Goal: Information Seeking & Learning: Learn about a topic

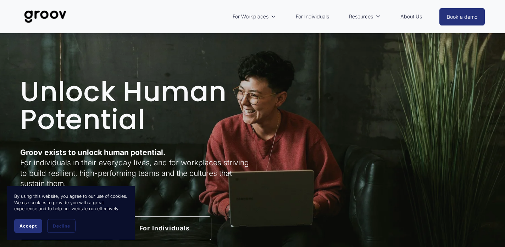
click at [33, 226] on span "Accept" at bounding box center [27, 226] width 17 height 5
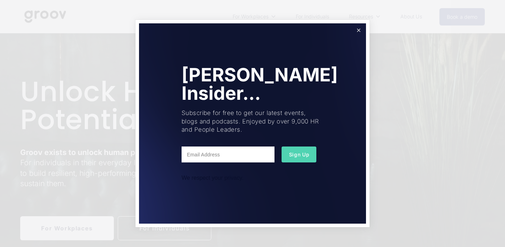
click at [359, 28] on link "Close" at bounding box center [358, 30] width 12 height 12
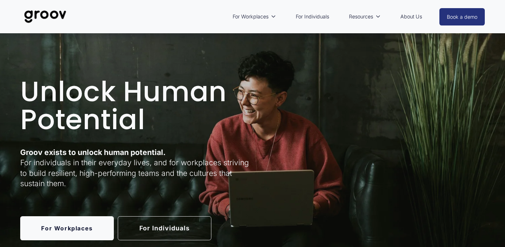
click at [407, 14] on link "About Us" at bounding box center [411, 17] width 29 height 16
click at [173, 66] on div "Unlock Human Potential Groov exists to unlock human potential. For individuals …" at bounding box center [252, 159] width 505 height 218
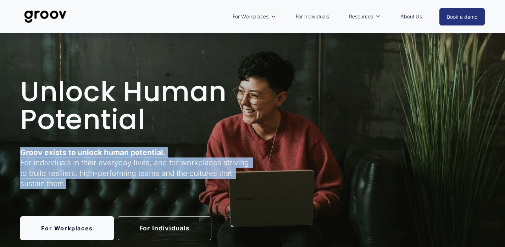
drag, startPoint x: 15, startPoint y: 153, endPoint x: 74, endPoint y: 183, distance: 66.9
click at [74, 183] on div "Unlock Human Potential Groov exists to unlock human potential. For individuals …" at bounding box center [252, 159] width 505 height 218
copy p "Groov exists to unlock human potential. For individuals in their everyday lives…"
click at [403, 169] on div "Unlock Human Potential Groov exists to unlock human potential. For individuals …" at bounding box center [252, 159] width 505 height 218
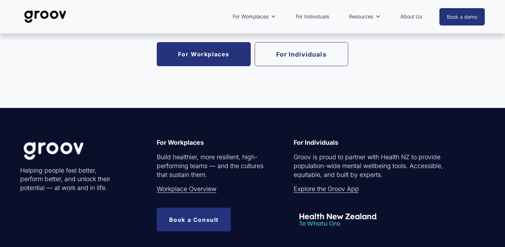
scroll to position [1304, 0]
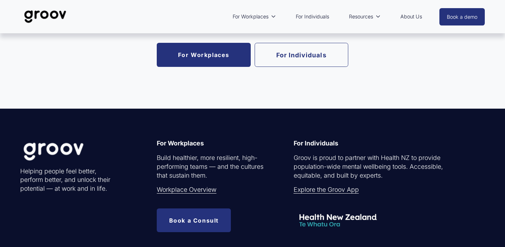
click at [179, 192] on link "Workplace Overview" at bounding box center [187, 190] width 60 height 9
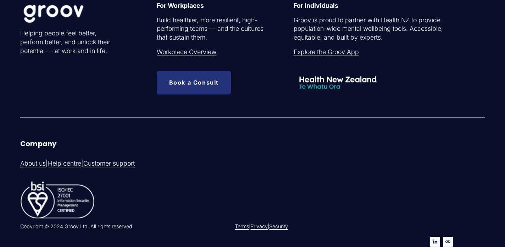
scroll to position [2056, 0]
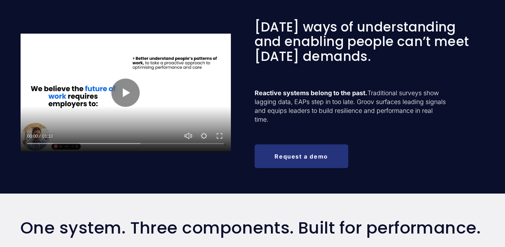
scroll to position [298, 0]
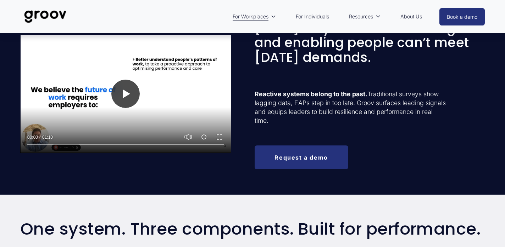
click at [131, 100] on button "Play" at bounding box center [125, 94] width 28 height 28
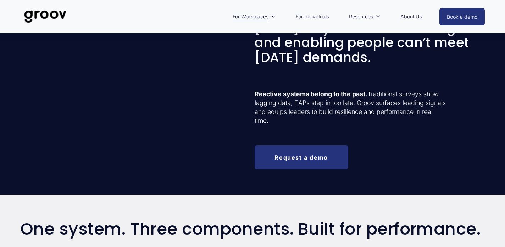
type input "100"
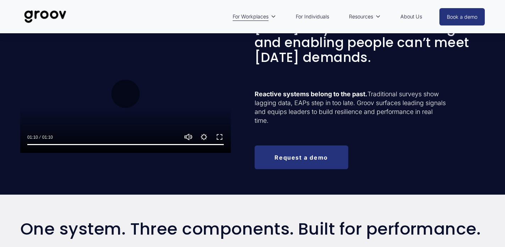
click at [317, 15] on link "For Individuals" at bounding box center [312, 17] width 40 height 16
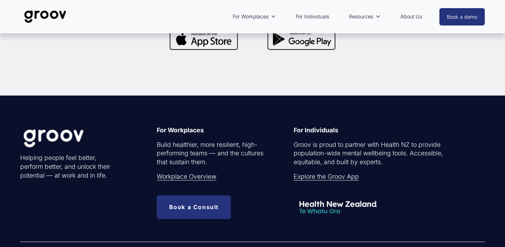
scroll to position [2058, 0]
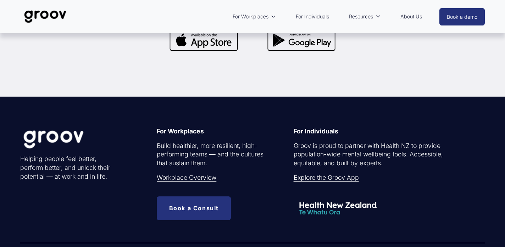
click at [182, 179] on link "Workplace Overview" at bounding box center [187, 178] width 60 height 9
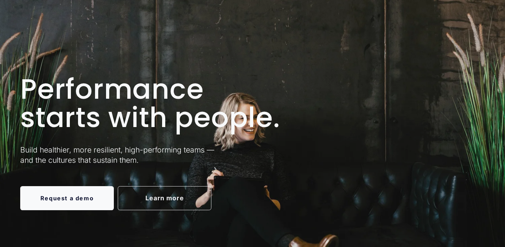
scroll to position [14, 0]
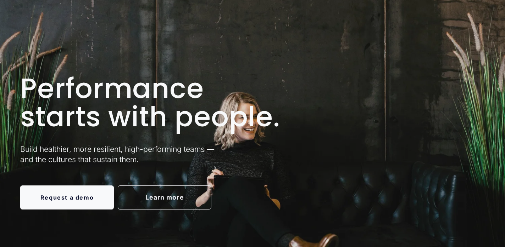
click at [179, 194] on link "Learn more" at bounding box center [165, 198] width 94 height 24
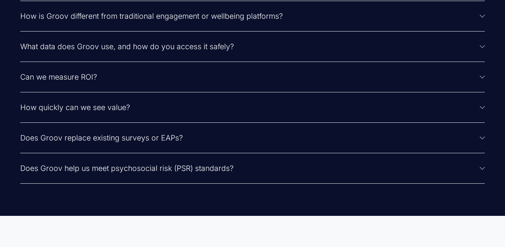
scroll to position [1726, 0]
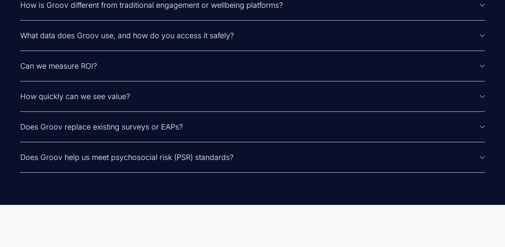
click at [259, 10] on span "How is Groov different from traditional engagement or wellbeing platforms?" at bounding box center [249, 5] width 459 height 9
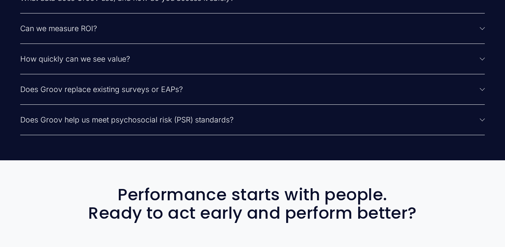
scroll to position [1825, 0]
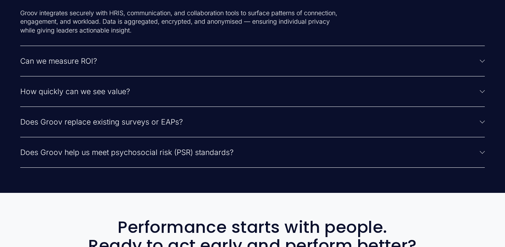
scroll to position [1769, 0]
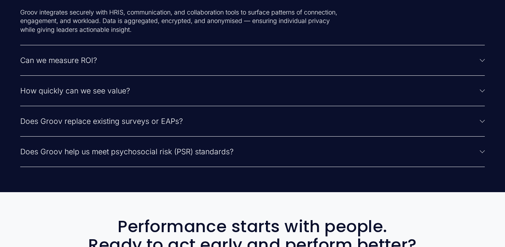
click at [346, 75] on button "Can we measure ROI?" at bounding box center [252, 60] width 464 height 30
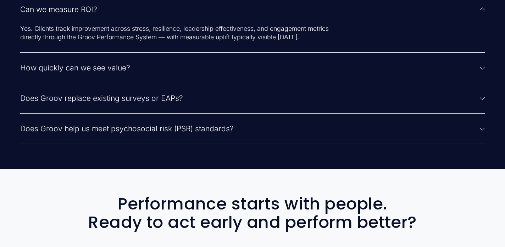
scroll to position [1797, 0]
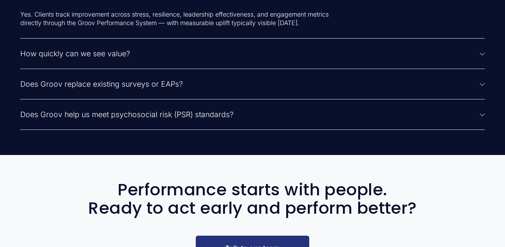
click at [300, 89] on span "Does Groov replace existing surveys or EAPs?" at bounding box center [249, 84] width 459 height 9
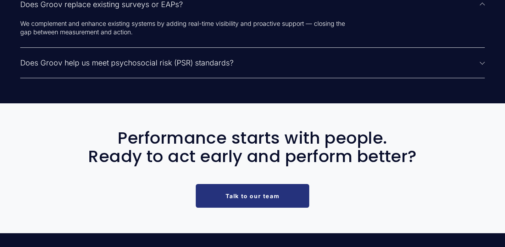
scroll to position [1854, 0]
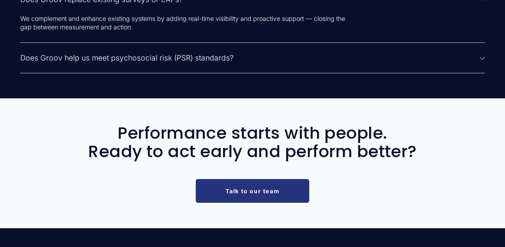
click at [284, 62] on span "Does Groov help us meet psychosocial risk (PSR) standards?" at bounding box center [249, 58] width 459 height 9
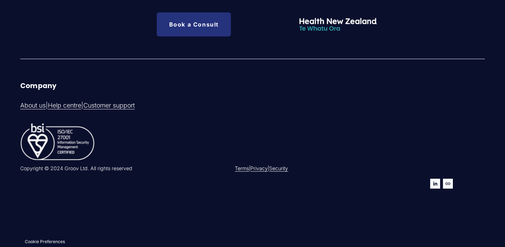
scroll to position [2193, 0]
